Goal: Task Accomplishment & Management: Complete application form

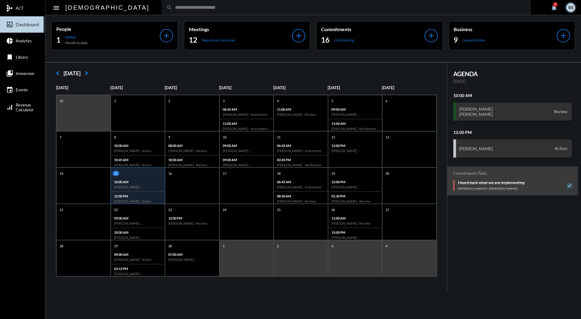
click at [279, 8] on input "text" at bounding box center [349, 7] width 354 height 5
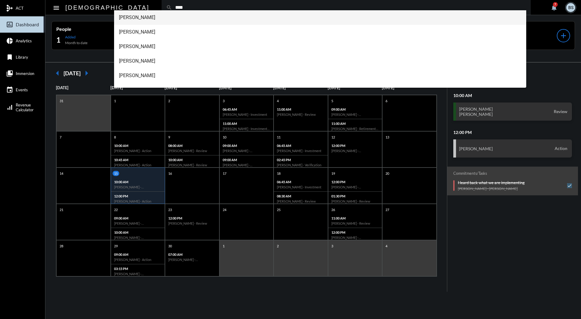
type input "****"
click at [172, 18] on span "[PERSON_NAME]" at bounding box center [320, 17] width 403 height 15
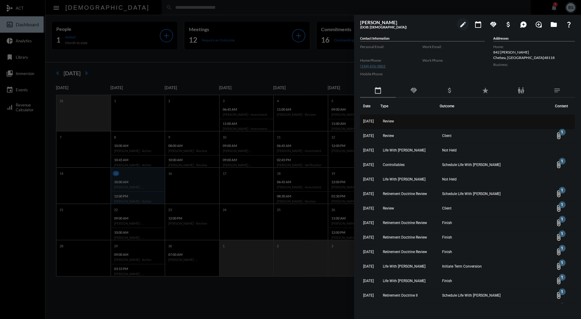
click at [397, 124] on td "Review" at bounding box center [409, 122] width 59 height 15
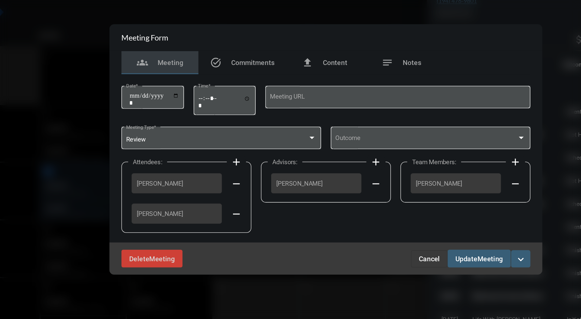
click at [130, 102] on div at bounding box center [290, 159] width 581 height 319
click at [133, 124] on div at bounding box center [290, 159] width 581 height 319
click at [358, 226] on span "Cancel" at bounding box center [355, 228] width 13 height 5
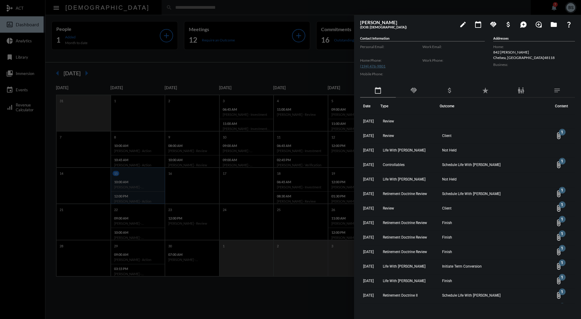
click at [249, 16] on div at bounding box center [290, 159] width 581 height 319
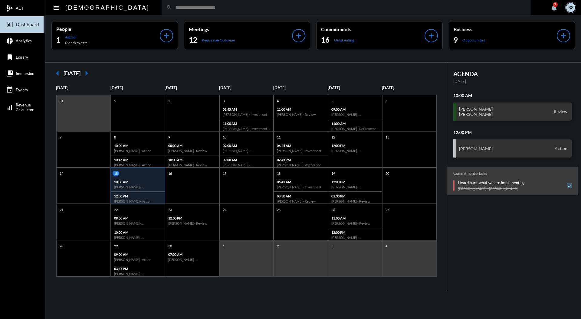
drag, startPoint x: 249, startPoint y: 16, endPoint x: 96, endPoint y: 60, distance: 159.4
click at [96, 60] on div "People 1 Added Month to date add Meetings 12 Require an Outcome add Commitments…" at bounding box center [313, 38] width 536 height 47
click at [248, 9] on input "text" at bounding box center [349, 7] width 354 height 5
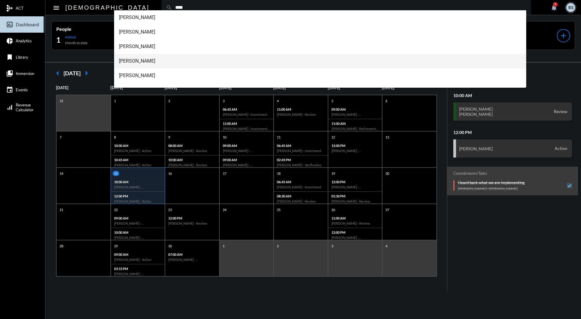
type input "****"
click at [152, 61] on span "[PERSON_NAME]" at bounding box center [320, 61] width 403 height 15
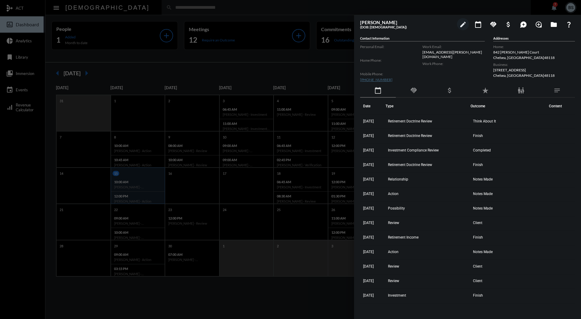
click at [412, 87] on mat-icon "handshake" at bounding box center [413, 90] width 7 height 7
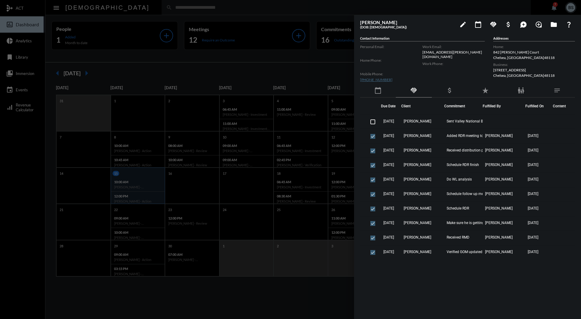
click at [283, 77] on div at bounding box center [290, 159] width 581 height 319
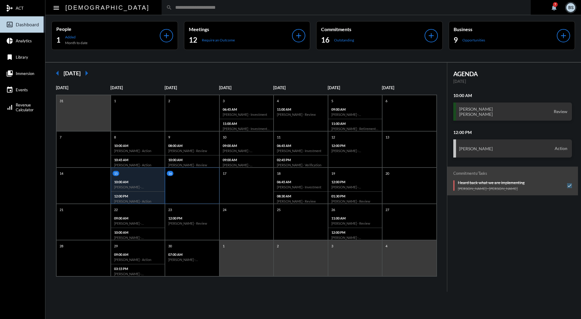
click at [185, 178] on div "16" at bounding box center [192, 186] width 54 height 36
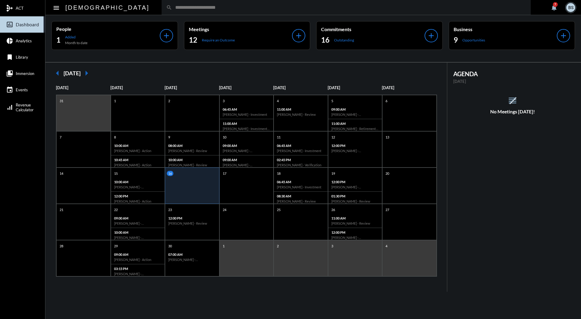
click at [289, 8] on input "text" at bounding box center [349, 7] width 354 height 5
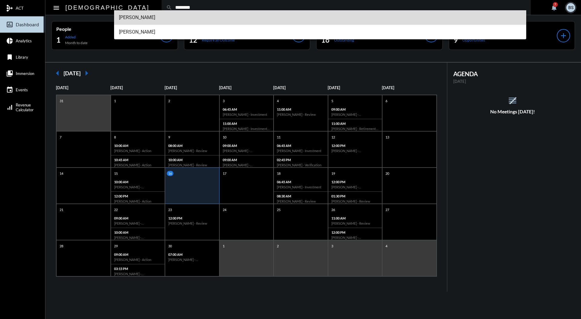
type input "********"
click at [168, 19] on span "[PERSON_NAME]" at bounding box center [320, 17] width 403 height 15
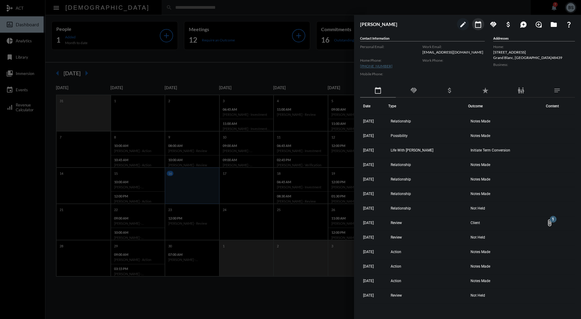
click at [480, 27] on mat-icon "calendar_today" at bounding box center [477, 24] width 7 height 7
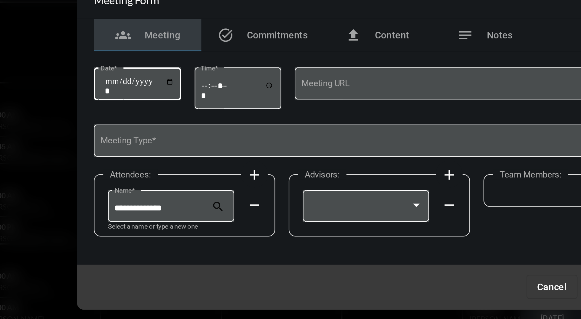
click at [197, 131] on input "Date *" at bounding box center [182, 133] width 31 height 8
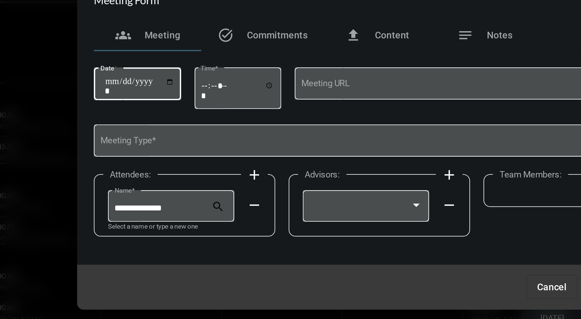
type input "**********"
click at [213, 134] on input "Time *" at bounding box center [226, 134] width 33 height 9
type input "*****"
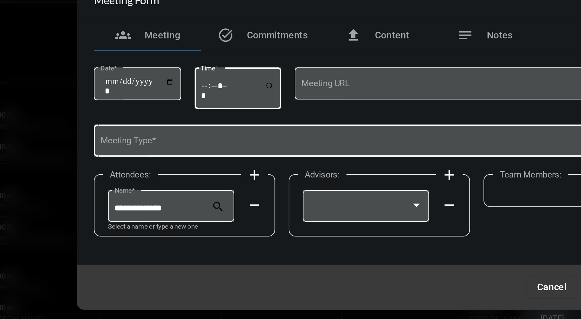
click at [258, 159] on span at bounding box center [288, 158] width 246 height 5
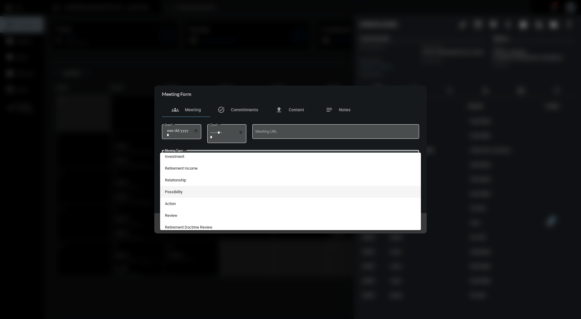
scroll to position [118, 0]
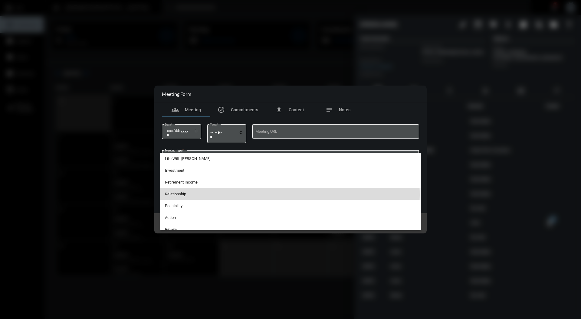
click at [257, 195] on span "Relationship" at bounding box center [290, 194] width 251 height 12
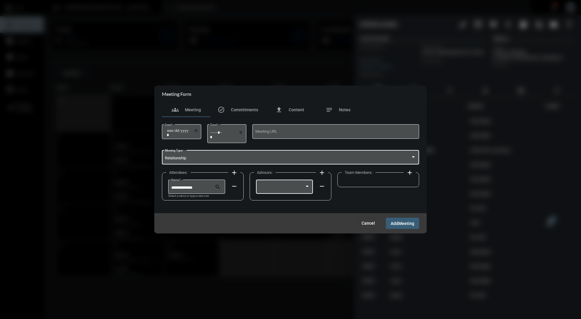
click at [286, 187] on div at bounding box center [282, 188] width 46 height 5
click at [284, 192] on span "[PERSON_NAME]" at bounding box center [284, 188] width 51 height 12
click at [409, 172] on mat-icon "add" at bounding box center [409, 172] width 7 height 7
click at [396, 184] on div at bounding box center [372, 186] width 51 height 15
click at [390, 187] on span "[PERSON_NAME]" at bounding box center [371, 188] width 51 height 12
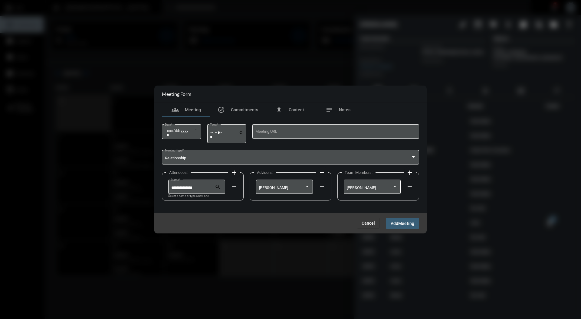
click at [400, 222] on span "Meeting" at bounding box center [406, 223] width 16 height 5
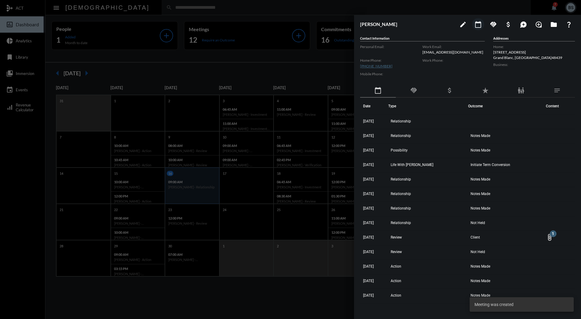
click at [231, 186] on div at bounding box center [290, 159] width 581 height 319
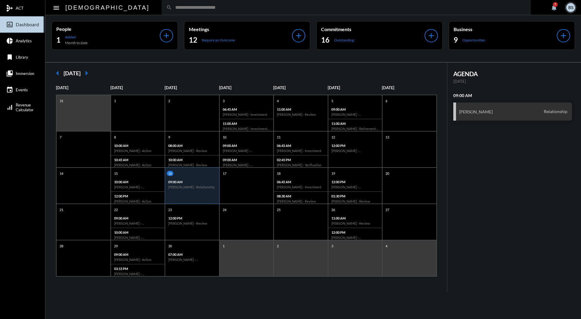
click at [192, 188] on h6 "[PERSON_NAME] - Relationship" at bounding box center [192, 187] width 48 height 4
